Goal: Task Accomplishment & Management: Use online tool/utility

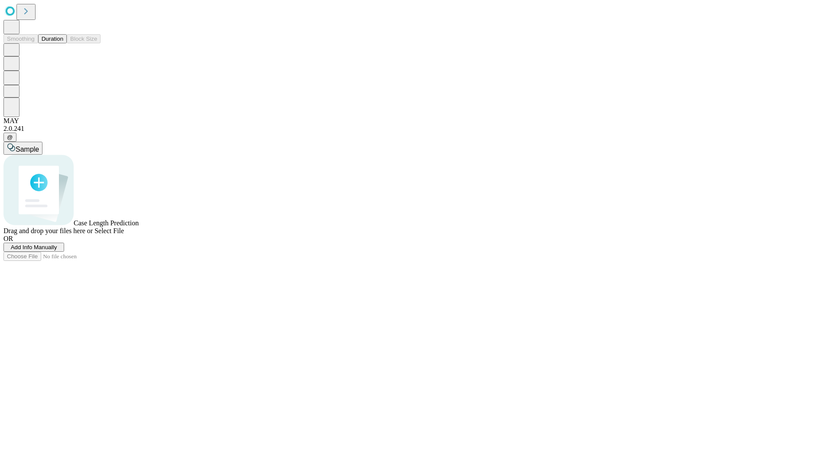
click at [63, 43] on button "Duration" at bounding box center [52, 38] width 29 height 9
click at [57, 250] on span "Add Info Manually" at bounding box center [34, 247] width 46 height 6
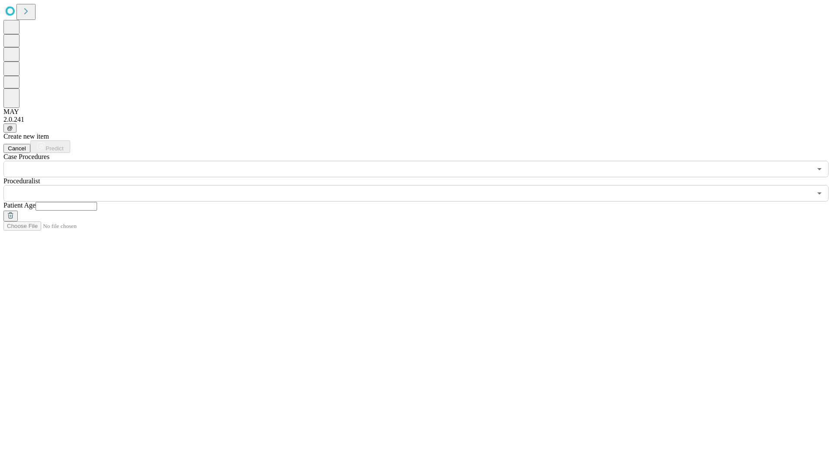
click at [97, 202] on input "text" at bounding box center [67, 206] width 62 height 9
type input "**"
click at [422, 185] on input "text" at bounding box center [407, 193] width 808 height 16
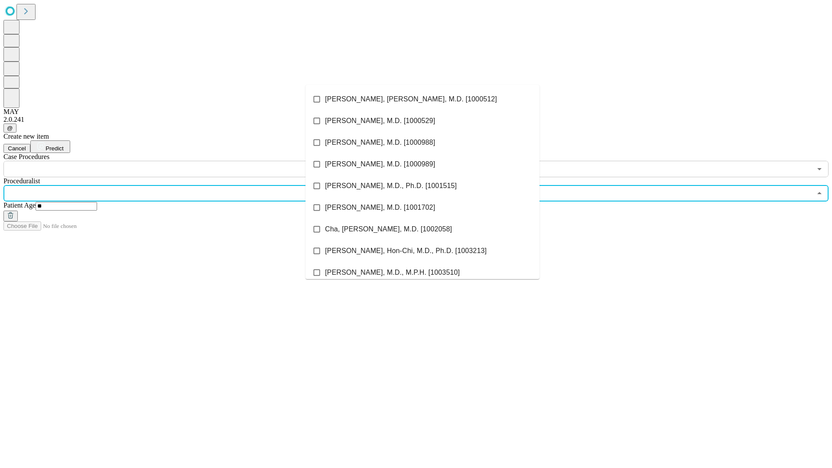
click at [422, 99] on li "[PERSON_NAME], [PERSON_NAME], M.D. [1000512]" at bounding box center [422, 99] width 234 height 22
